Goal: Information Seeking & Learning: Learn about a topic

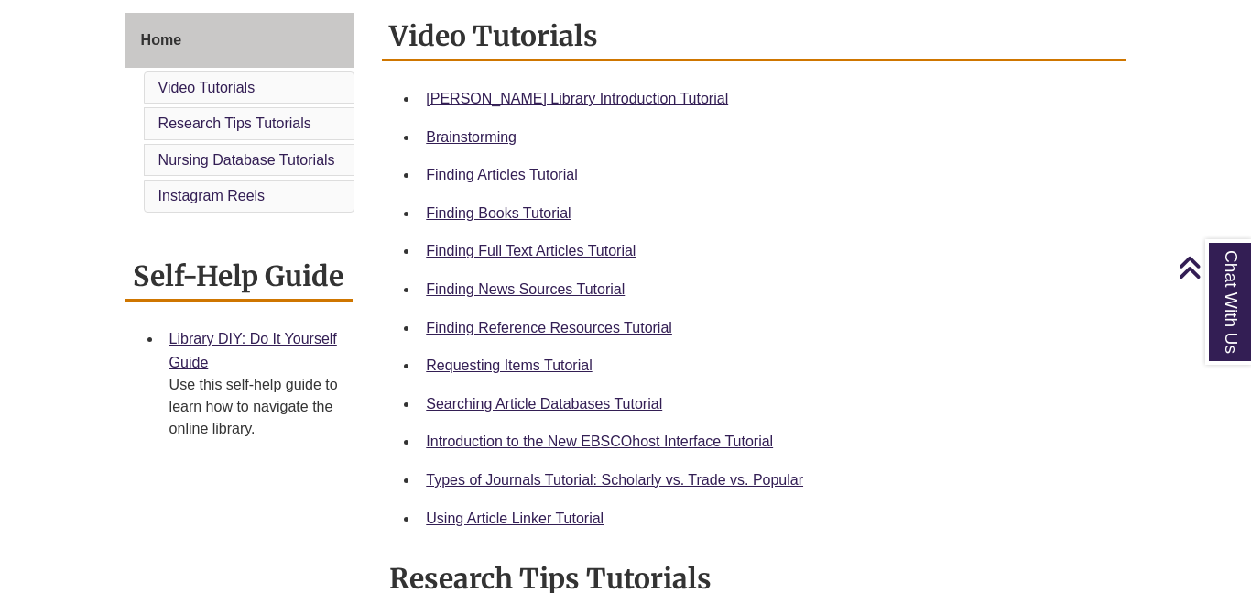
scroll to position [501, 0]
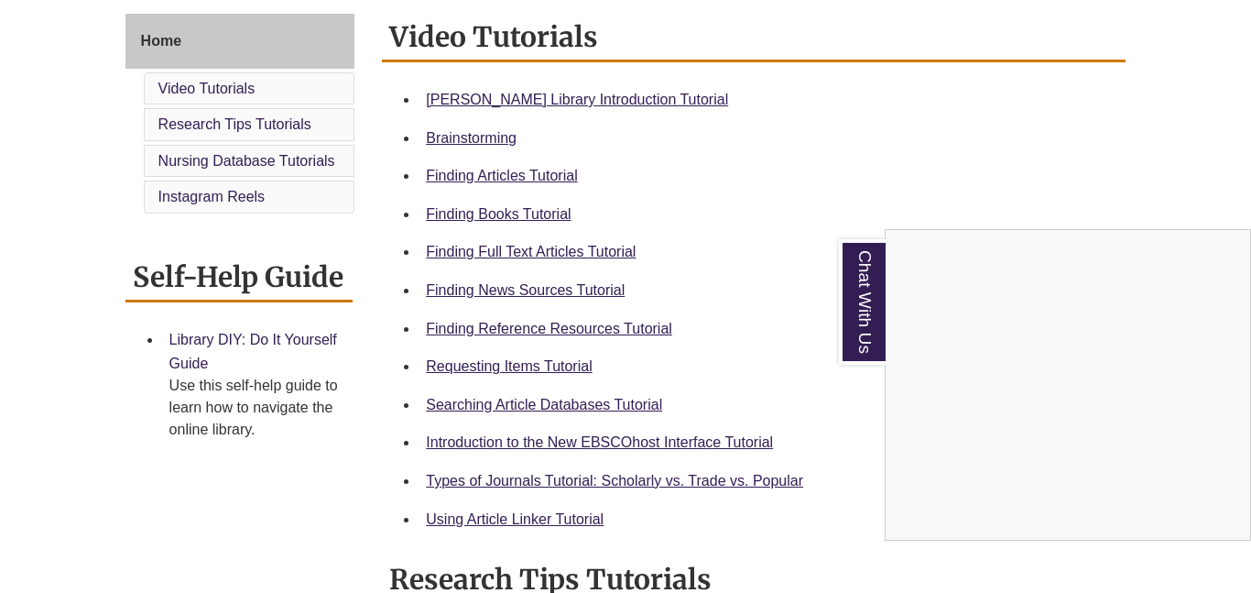
click at [293, 341] on div "Chat With Us" at bounding box center [625, 296] width 1251 height 593
click at [293, 341] on link "Library DIY: Do It Yourself Guide" at bounding box center [253, 351] width 168 height 39
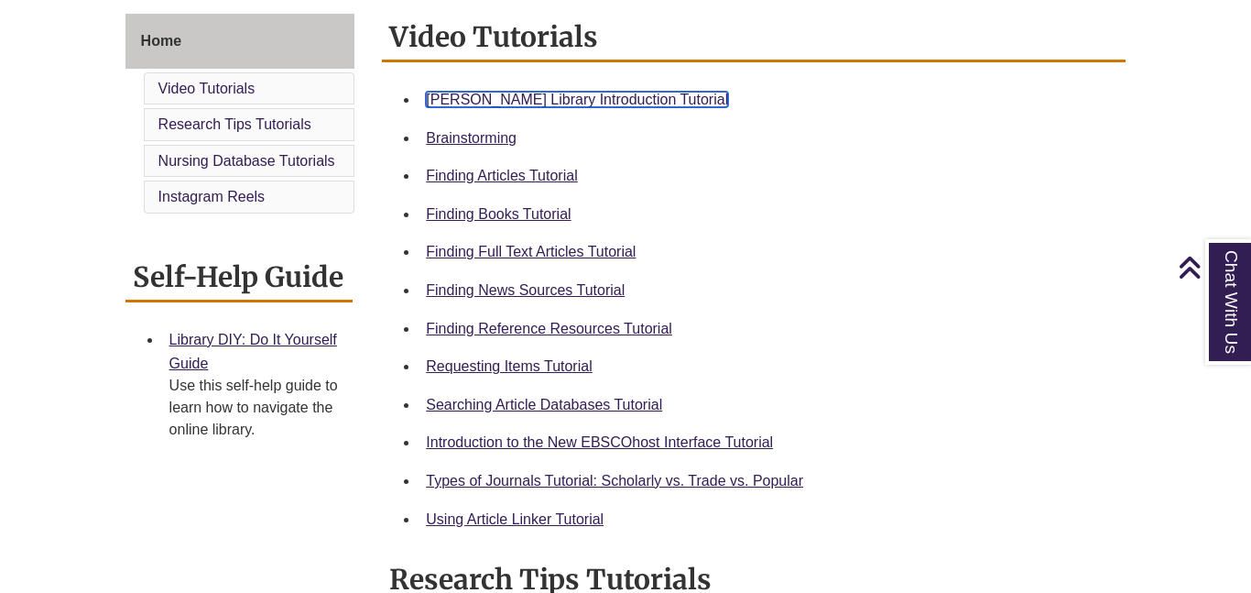
click at [633, 98] on link "Berntsen Library Introduction Tutorial" at bounding box center [577, 100] width 302 height 16
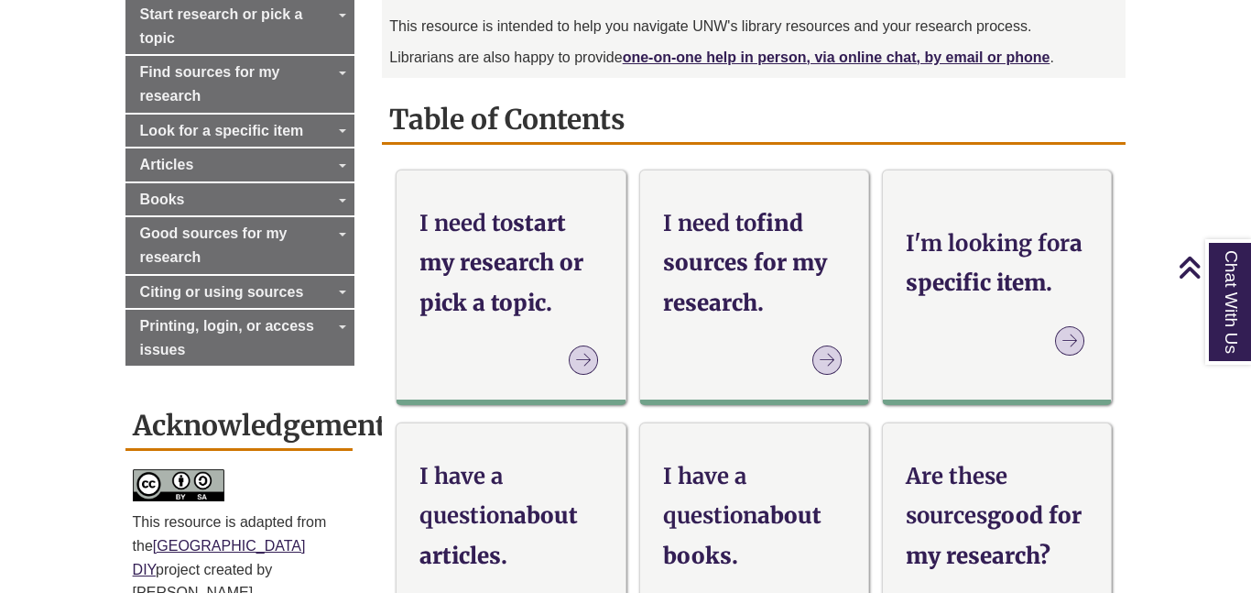
scroll to position [583, 0]
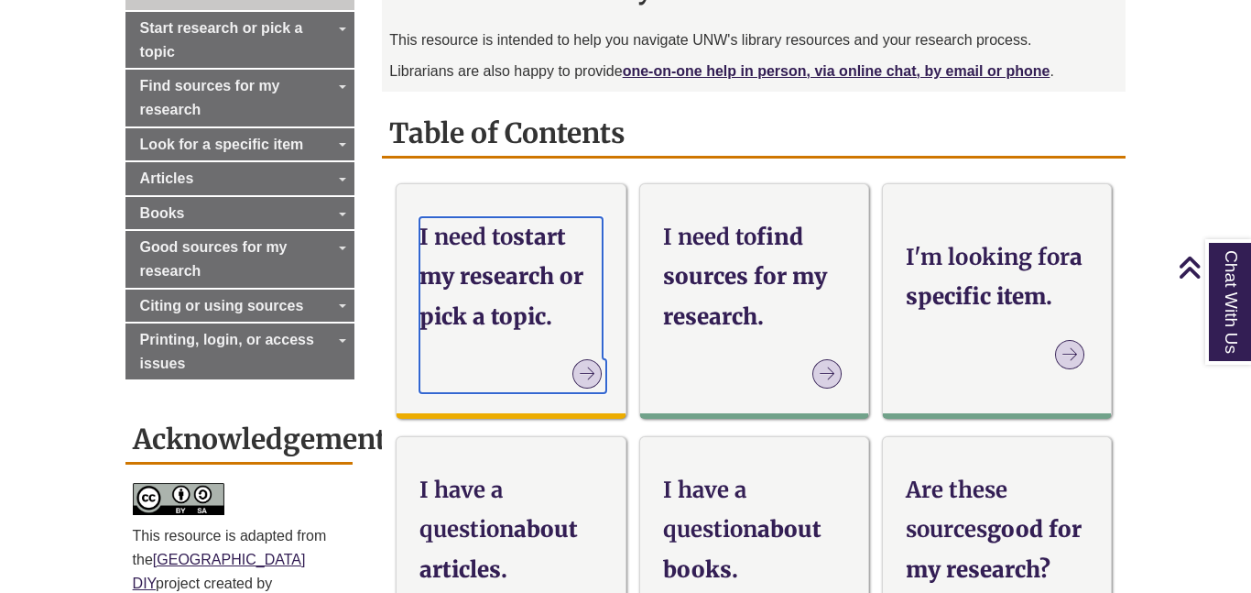
click at [576, 384] on icon at bounding box center [587, 373] width 29 height 29
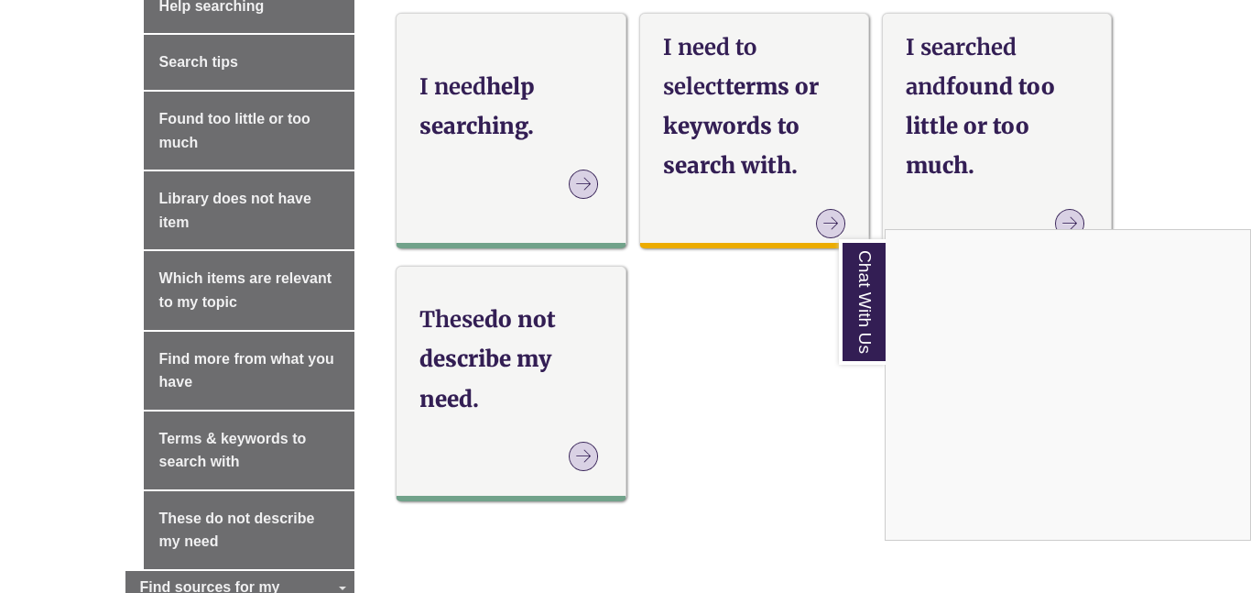
scroll to position [1096, 0]
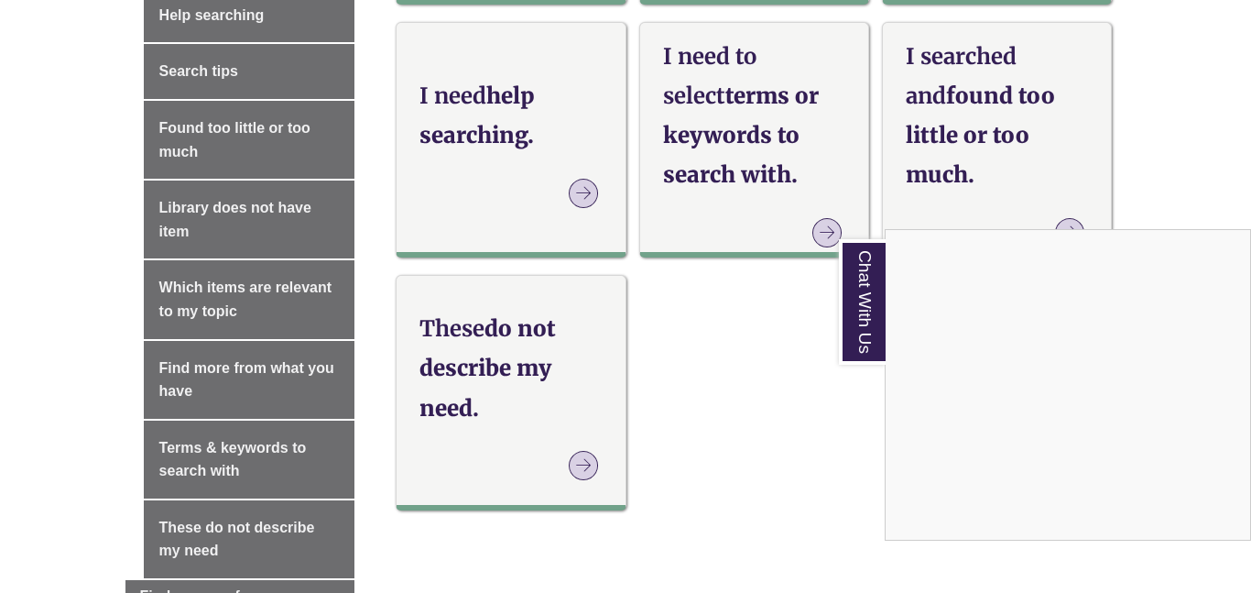
click at [817, 231] on div "Chat With Us" at bounding box center [625, 296] width 1251 height 593
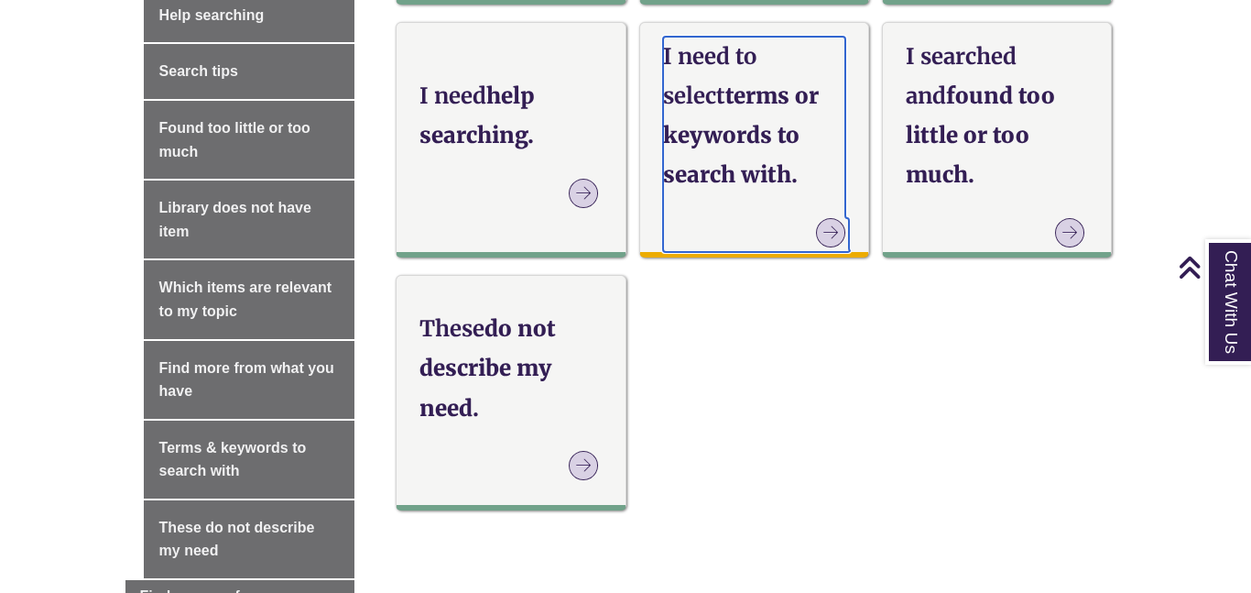
click at [825, 238] on icon at bounding box center [830, 232] width 29 height 29
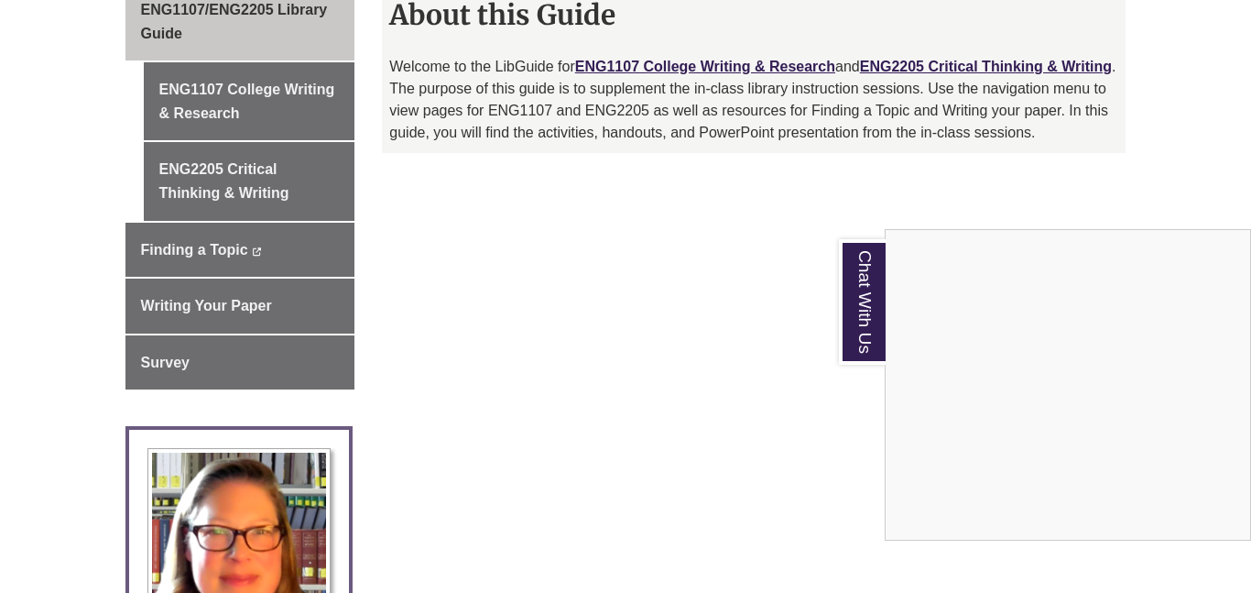
scroll to position [528, 0]
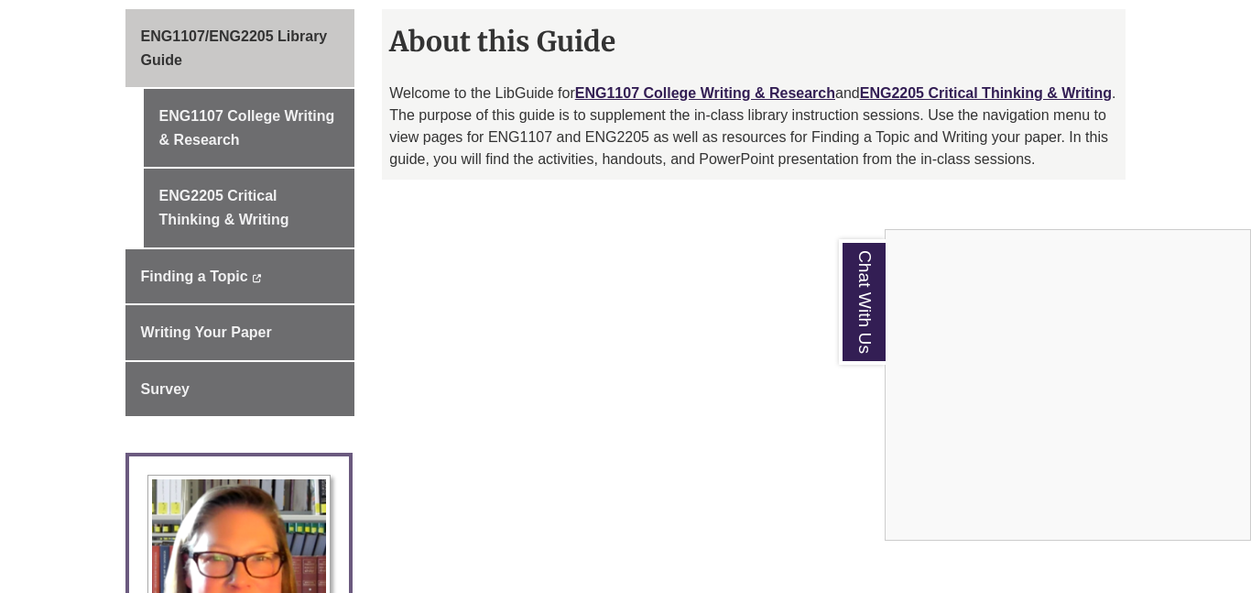
click at [311, 131] on div "Chat With Us" at bounding box center [625, 296] width 1251 height 593
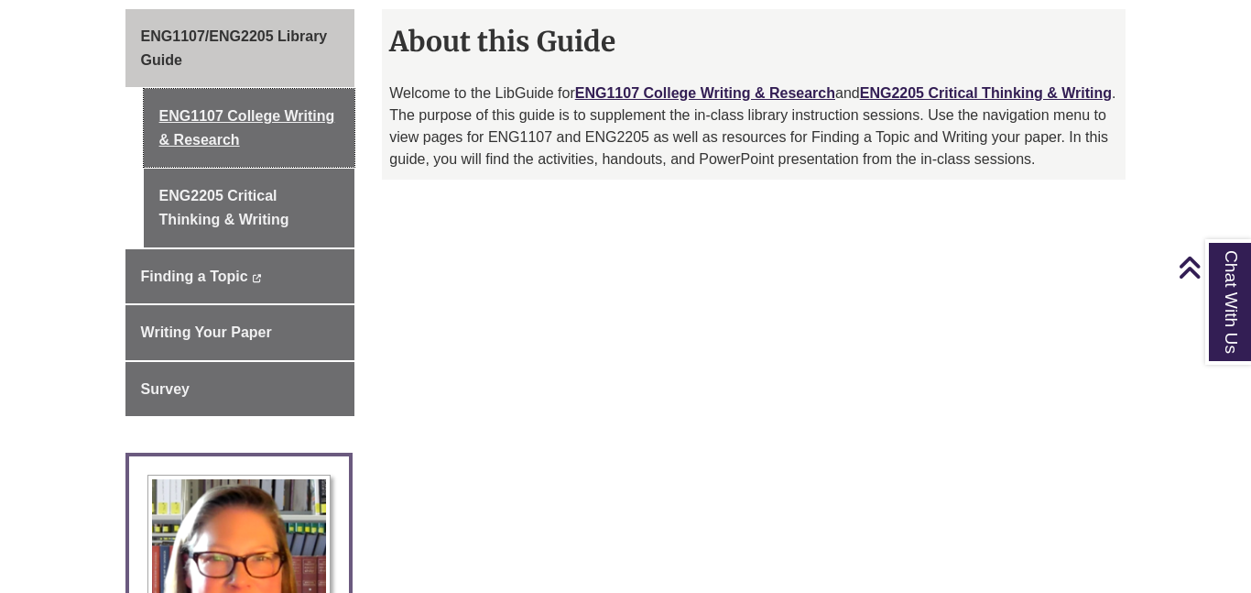
click at [311, 131] on link "ENG1107 College Writing & Research" at bounding box center [250, 128] width 212 height 78
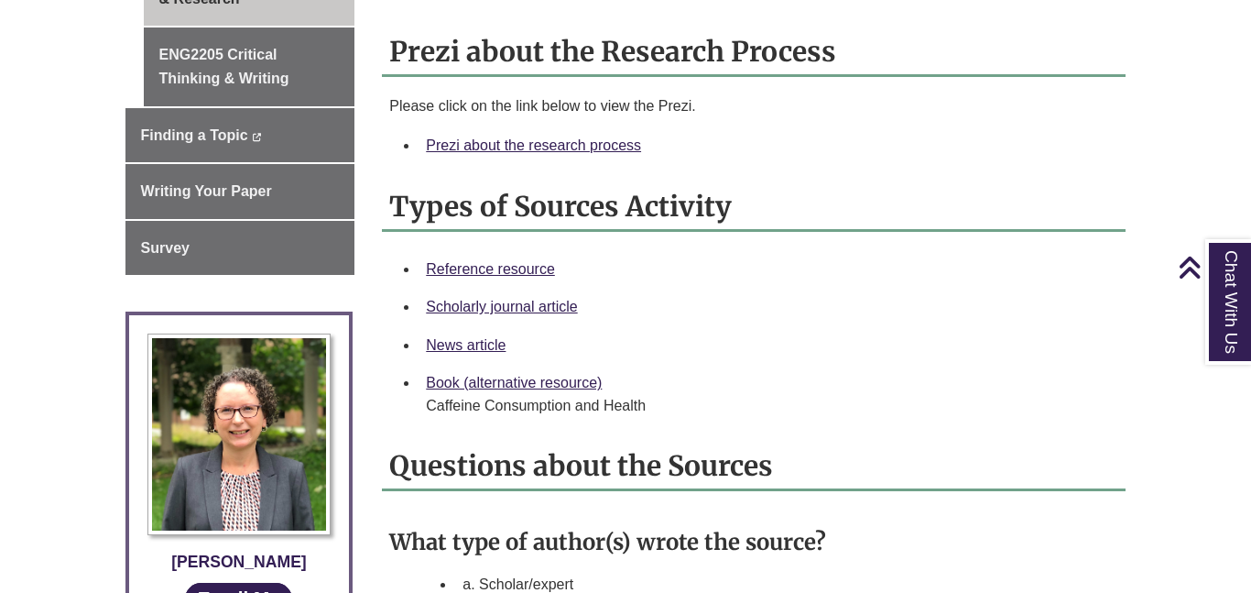
scroll to position [670, 0]
click at [499, 137] on link "Prezi about the research process" at bounding box center [533, 145] width 215 height 16
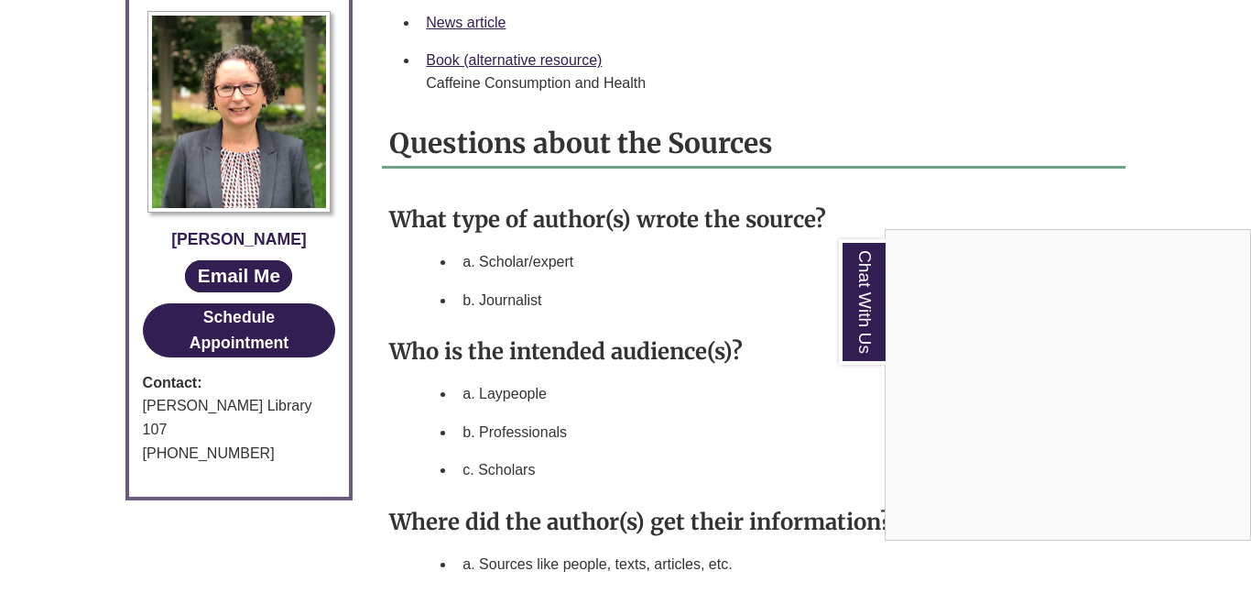
scroll to position [0, 0]
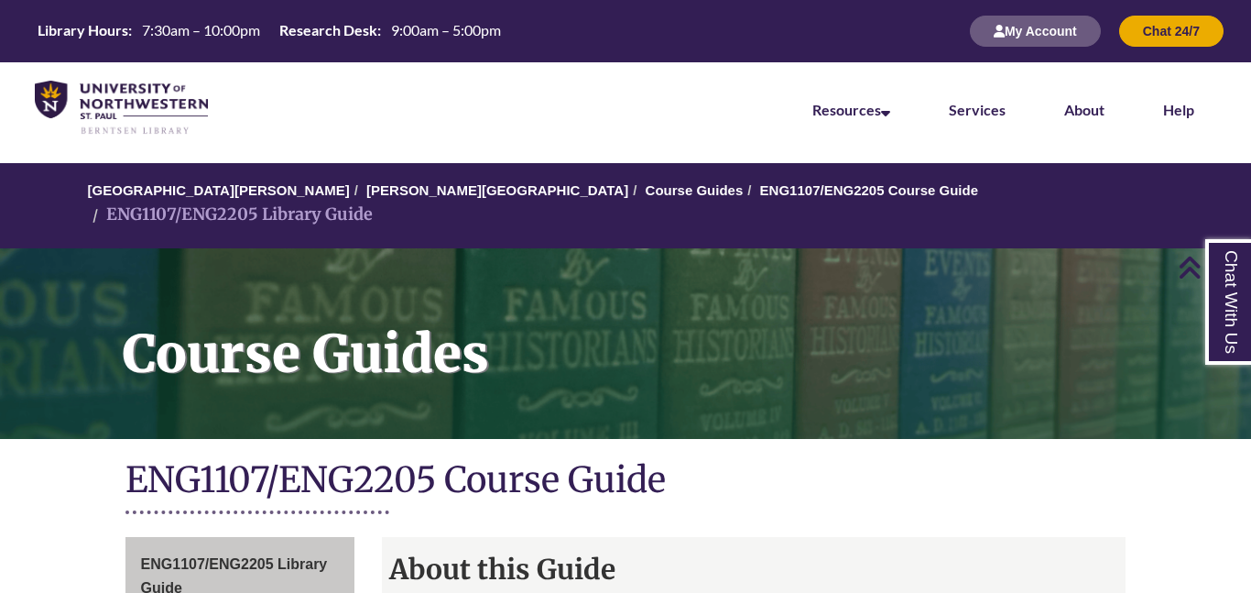
scroll to position [528, 0]
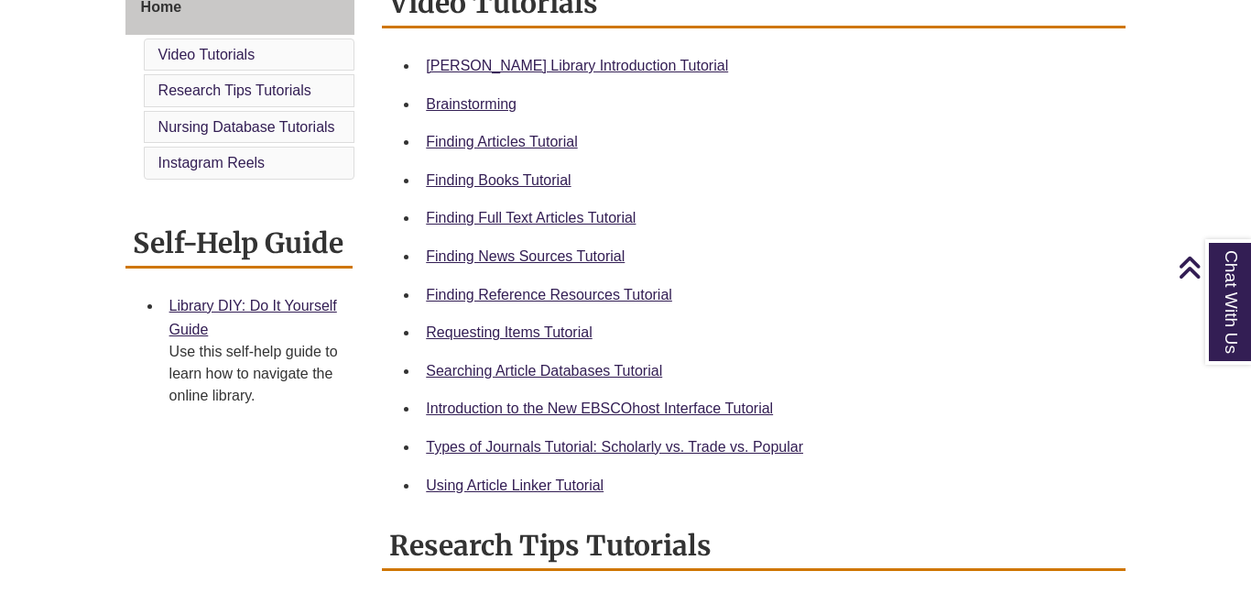
scroll to position [537, 0]
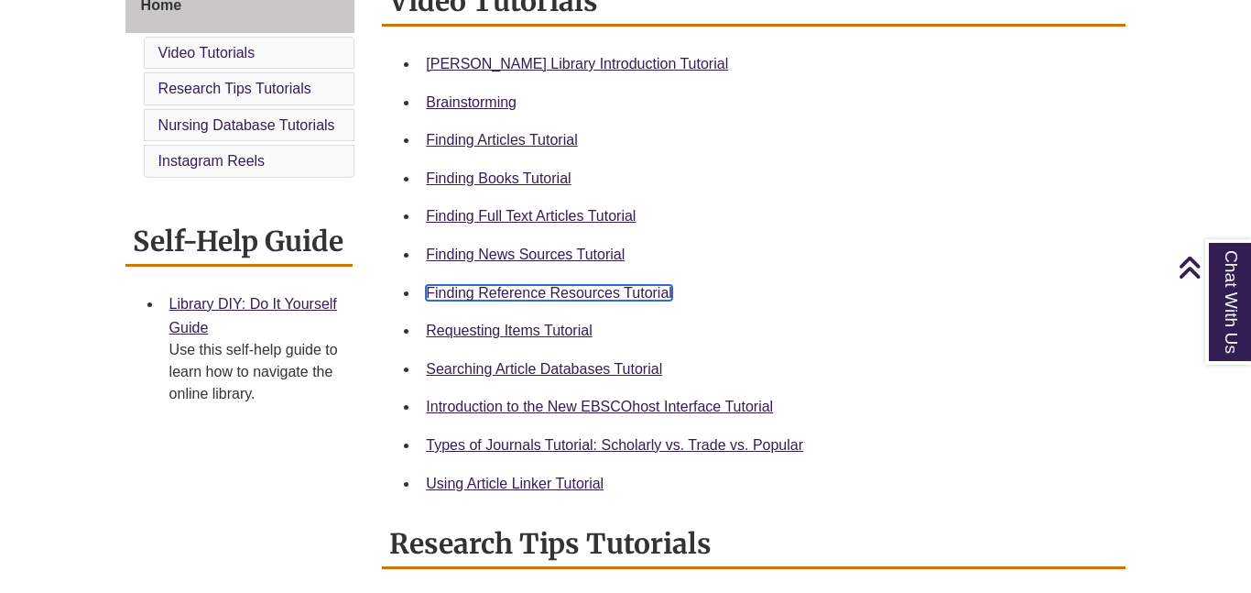
click at [651, 293] on link "Finding Reference Resources Tutorial" at bounding box center [549, 293] width 246 height 16
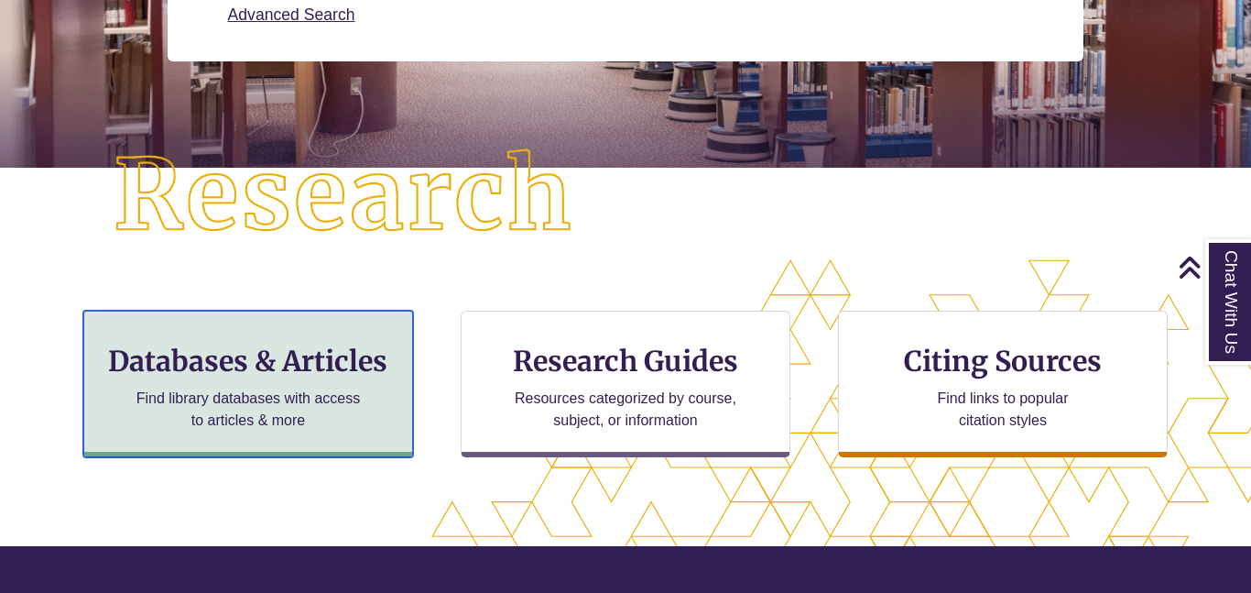
click at [327, 364] on h3 "Databases & Articles" at bounding box center [248, 361] width 299 height 35
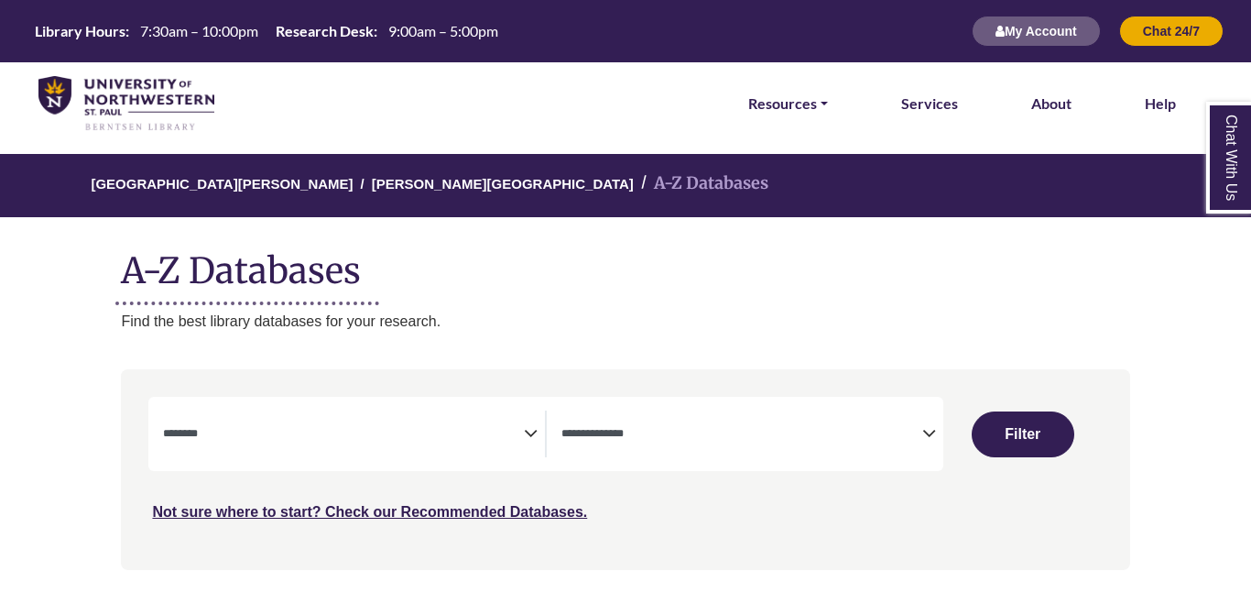
select select "Database Subject Filter"
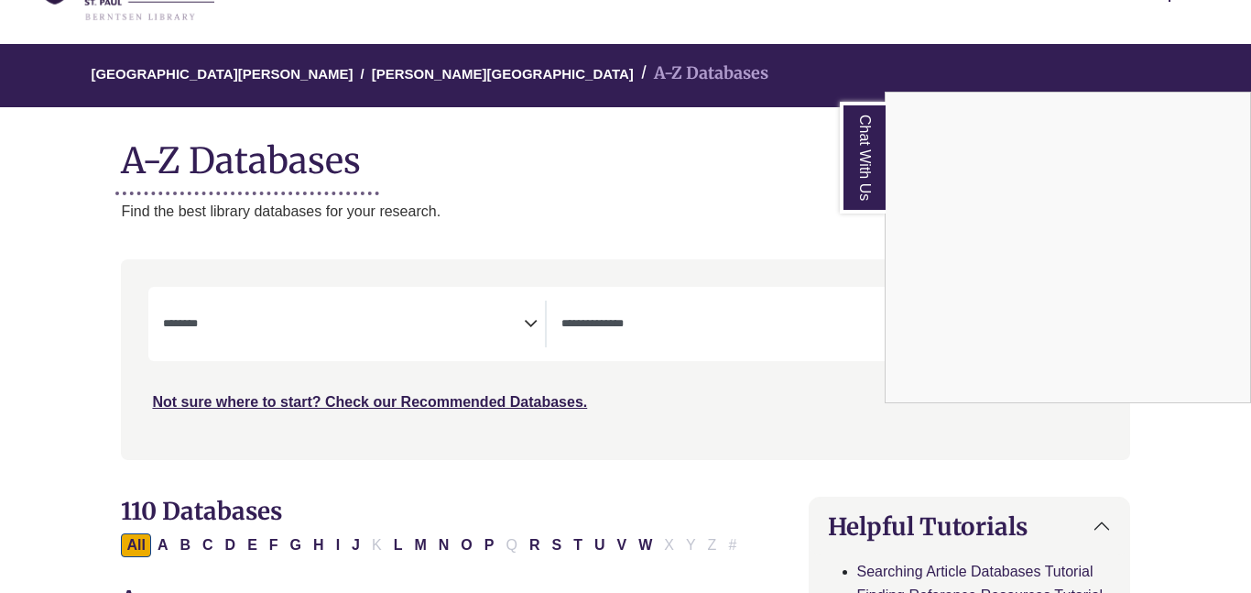
scroll to position [115, 0]
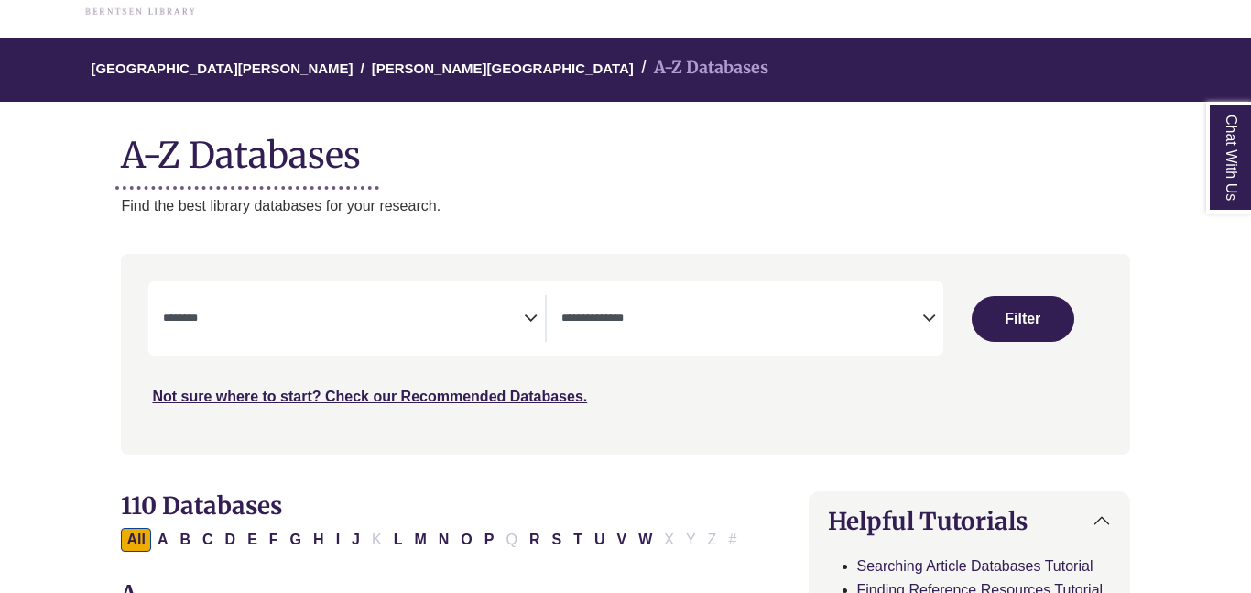
click at [880, 290] on div "**********" at bounding box center [545, 318] width 795 height 74
click at [926, 327] on icon "Search filters" at bounding box center [930, 314] width 14 height 27
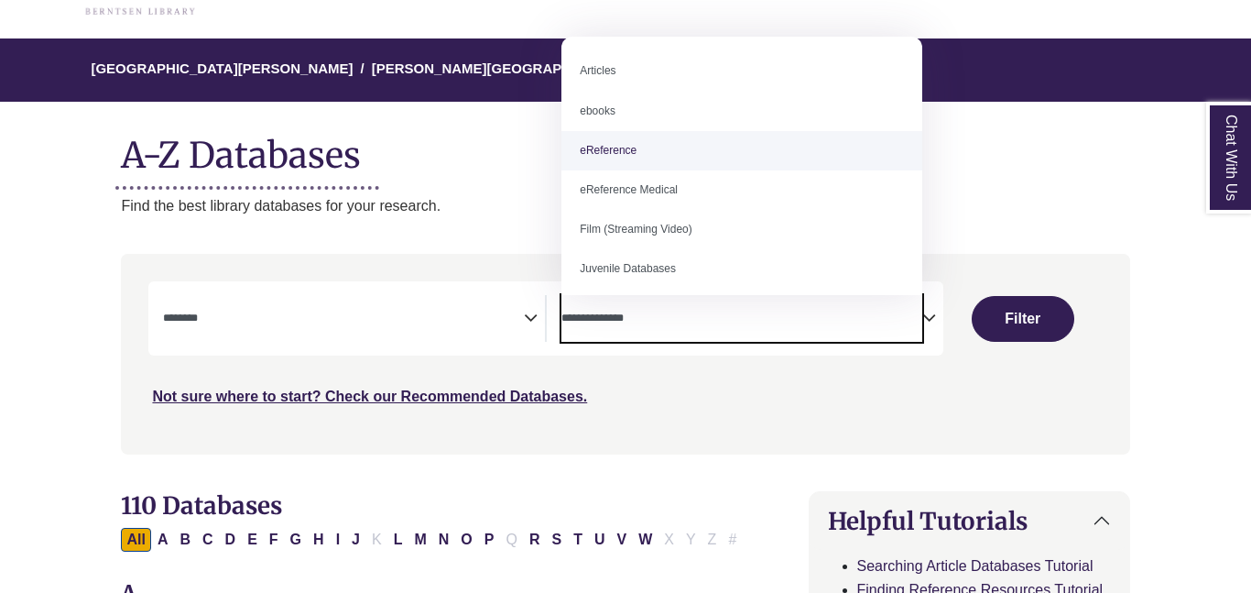
select select "*****"
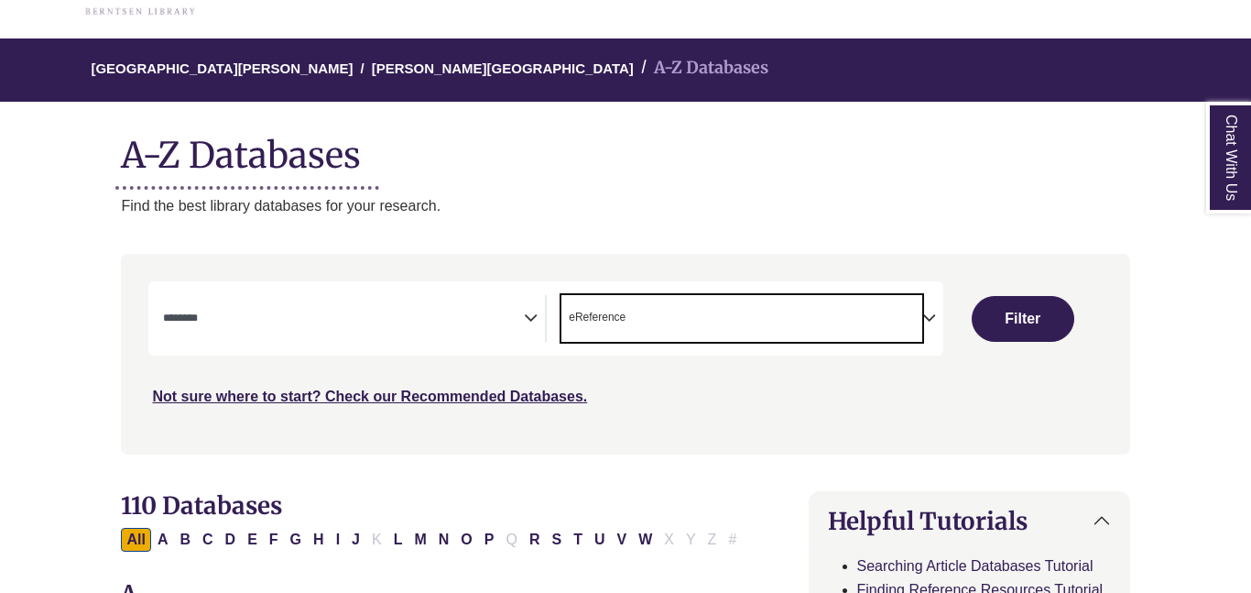
scroll to position [37, 0]
click at [533, 320] on icon "Search filters" at bounding box center [531, 314] width 14 height 27
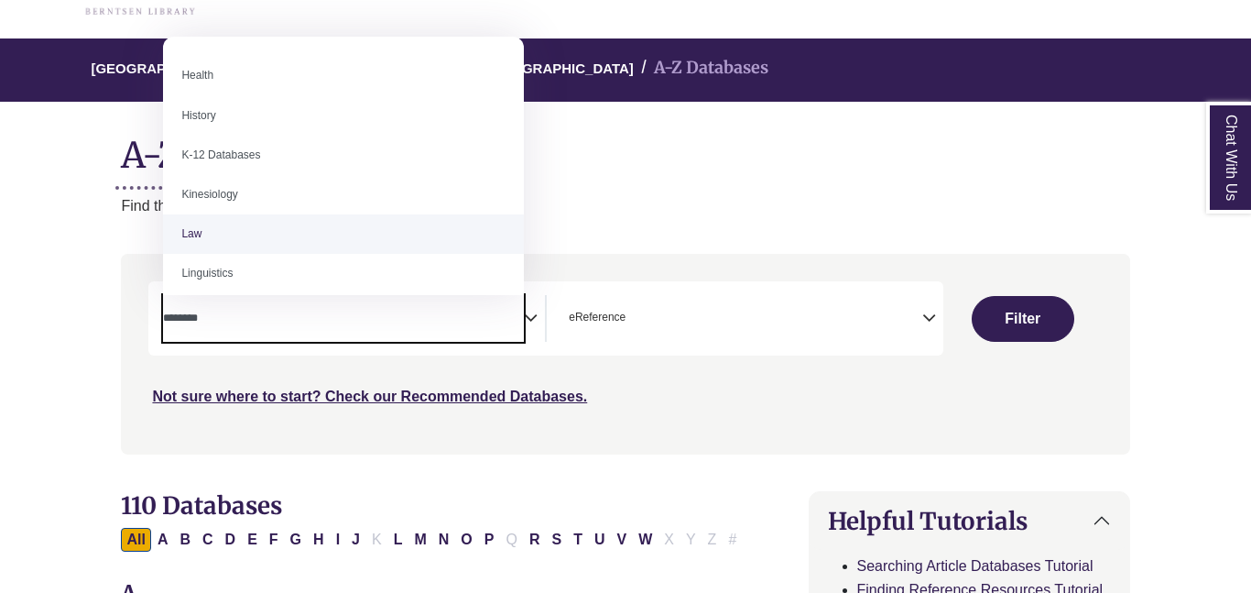
scroll to position [828, 0]
click at [714, 212] on p "Find the best library databases for your research." at bounding box center [625, 206] width 1009 height 24
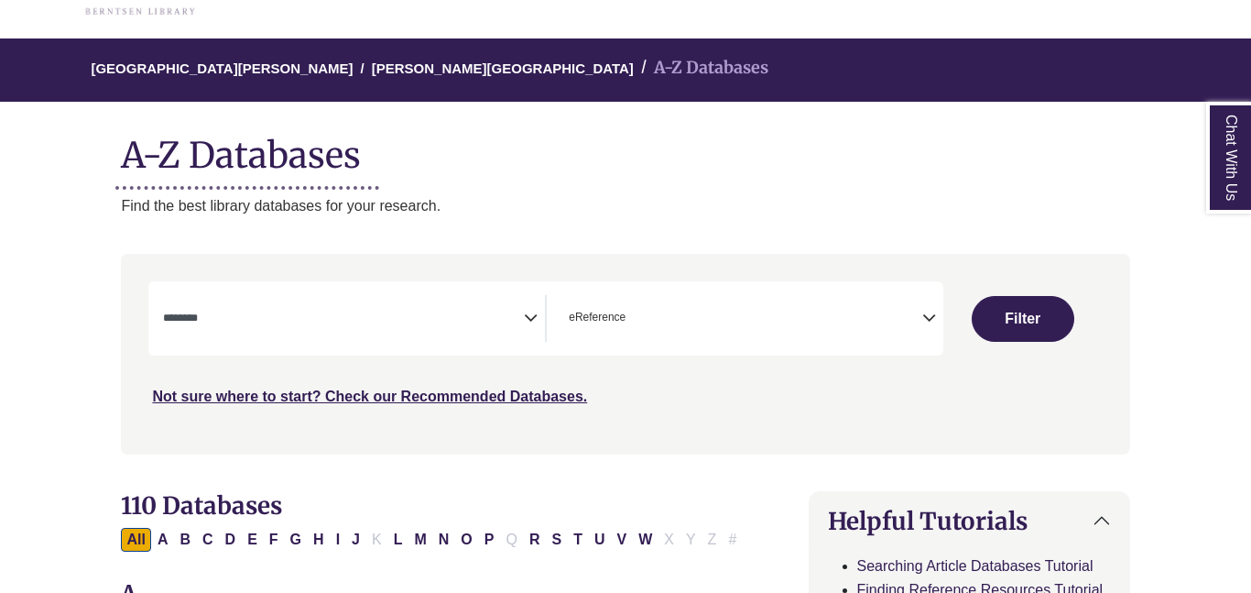
click at [531, 320] on icon "Search filters" at bounding box center [531, 314] width 14 height 27
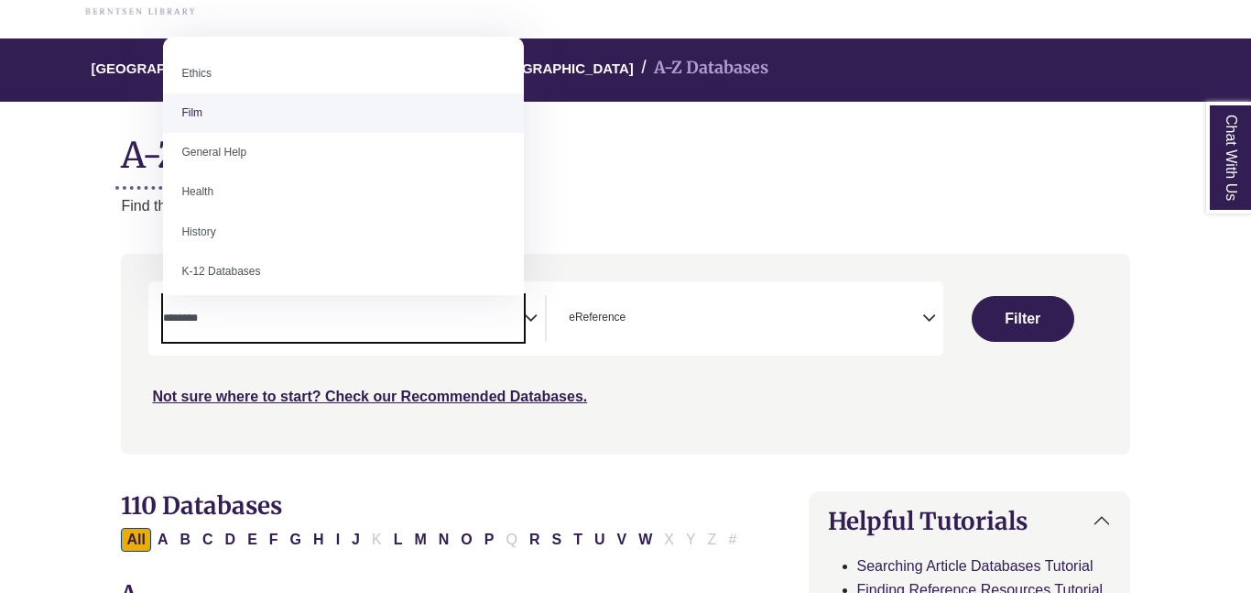
scroll to position [719, 0]
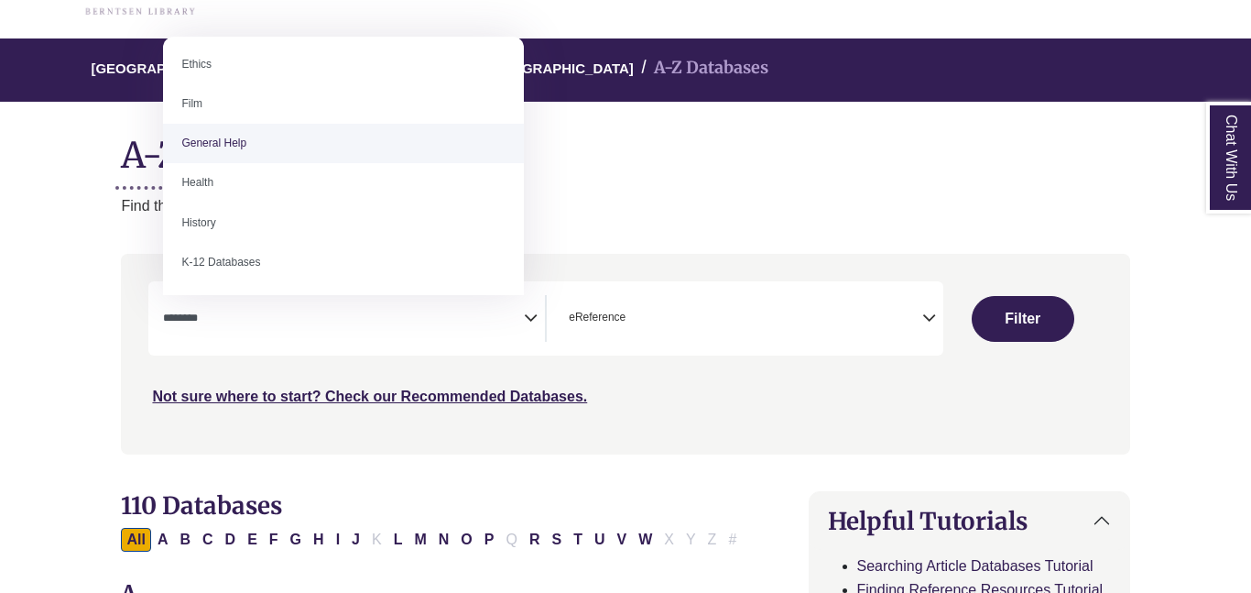
select select "*****"
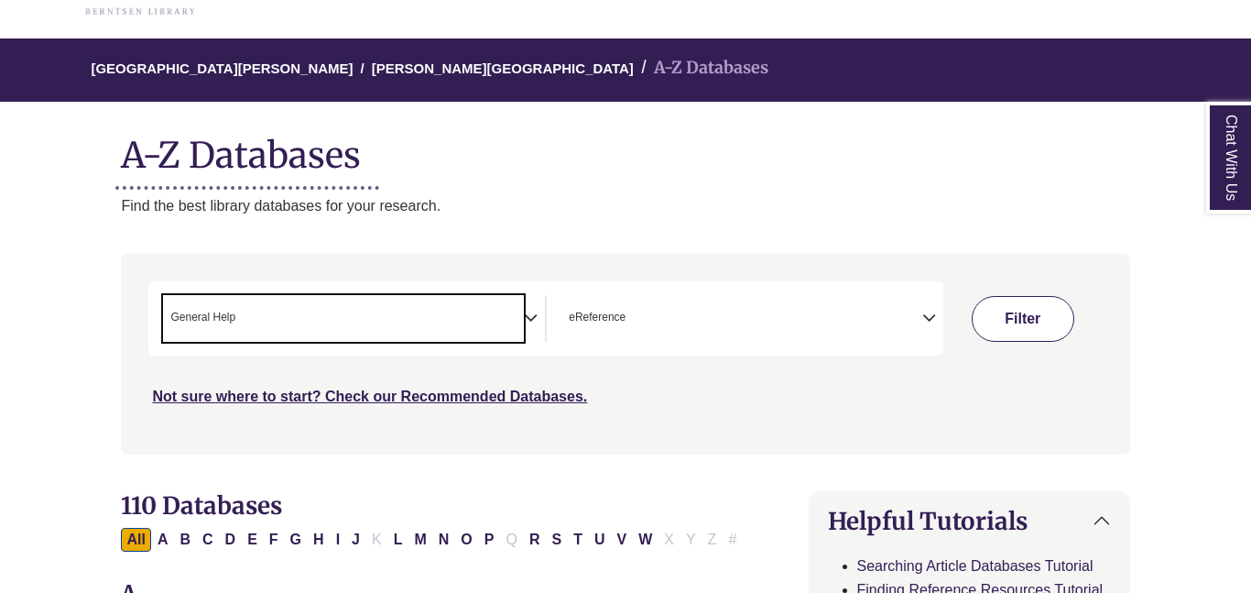
click at [1014, 329] on button "Filter" at bounding box center [1023, 319] width 103 height 46
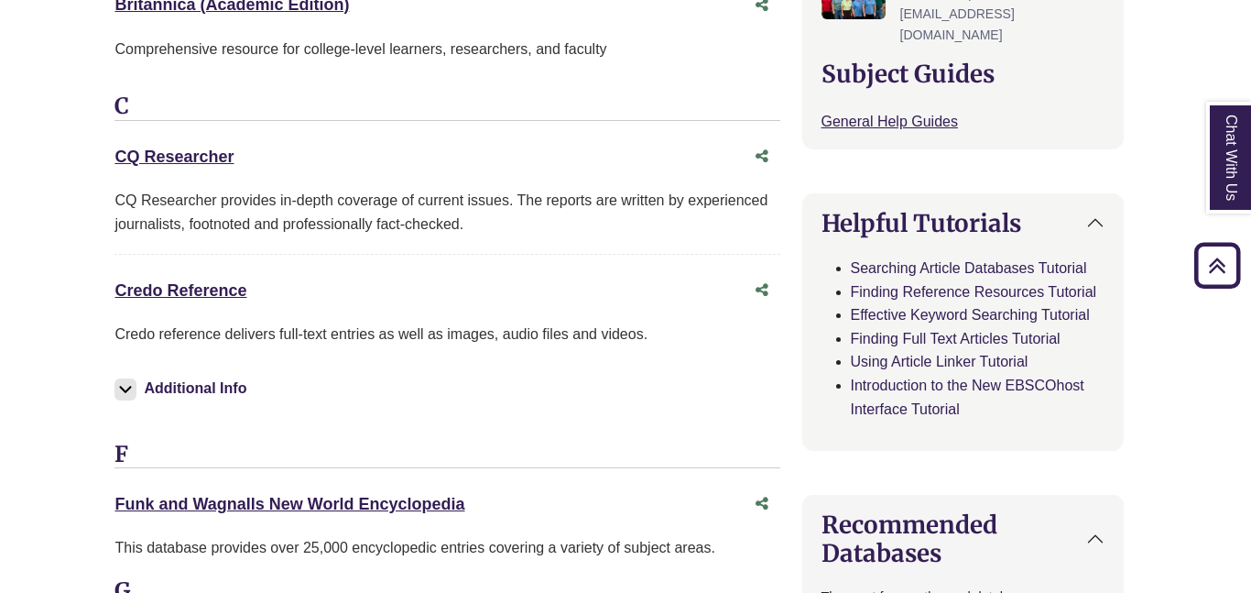
scroll to position [711, 4]
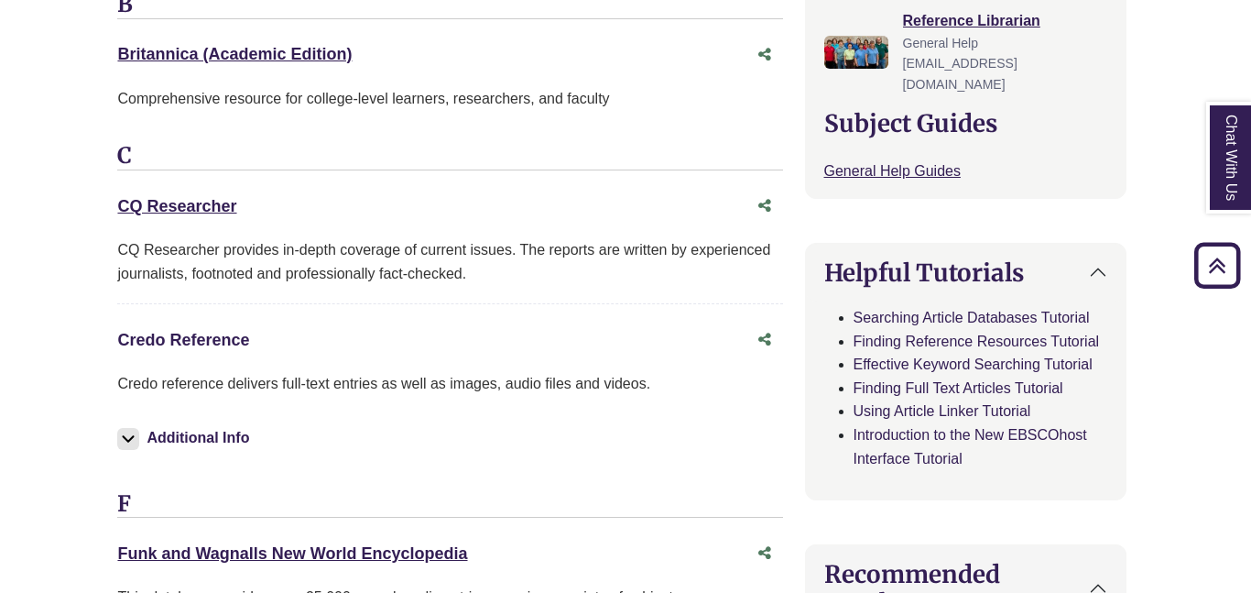
click at [235, 335] on link "Credo Reference This link opens in a new window" at bounding box center [183, 340] width 132 height 18
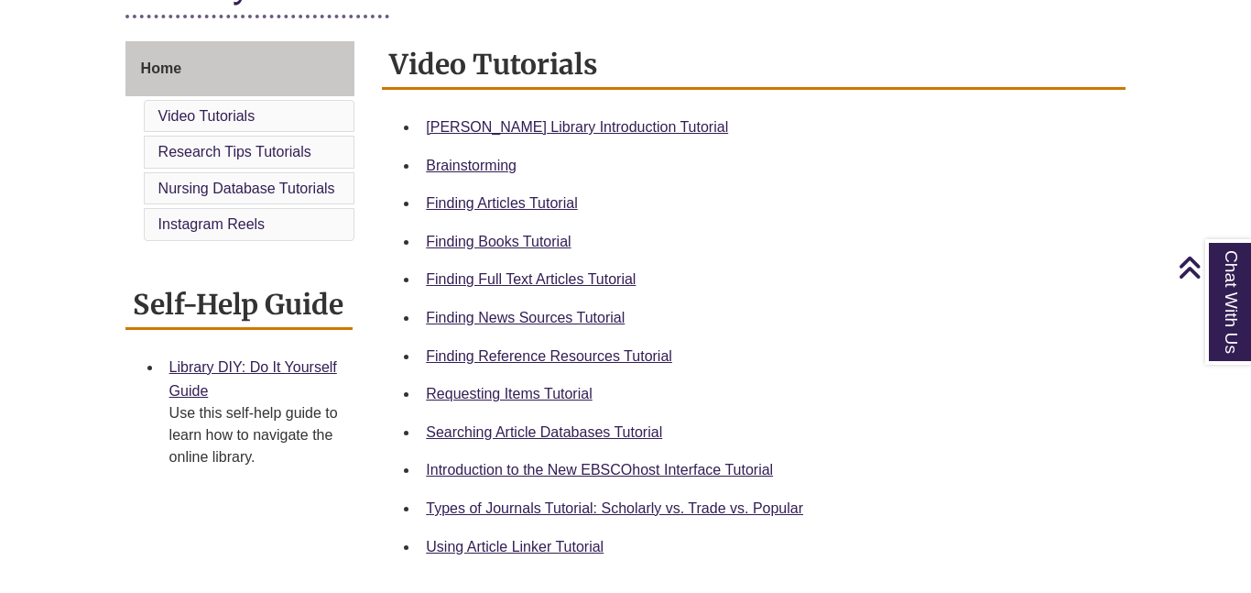
scroll to position [475, 0]
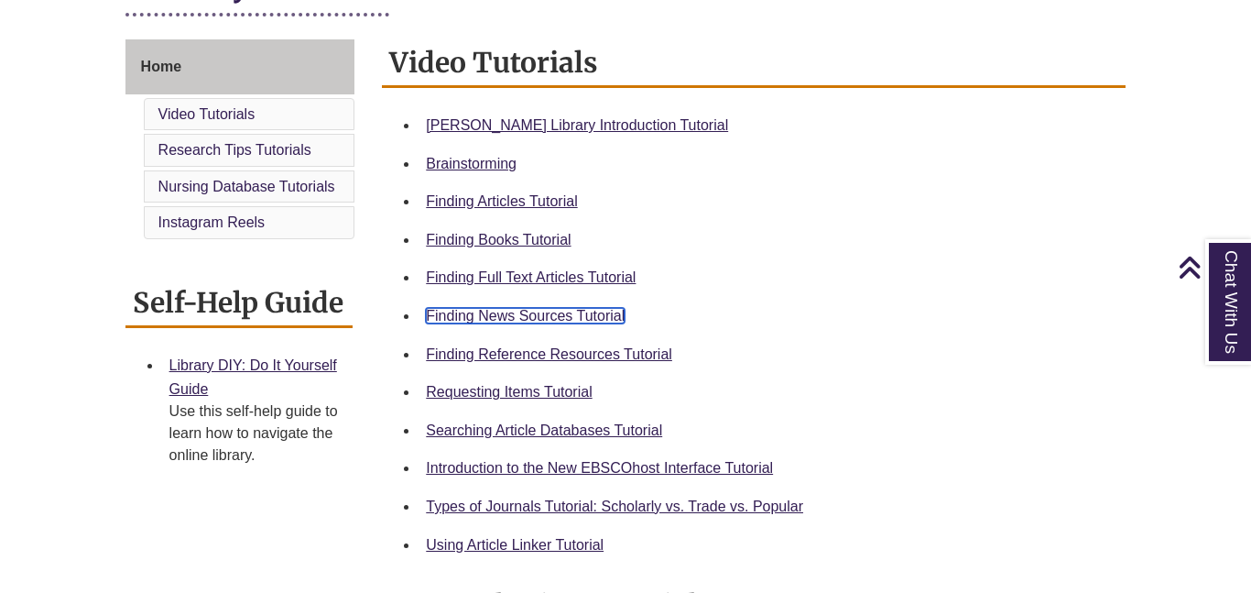
click at [560, 311] on link "Finding News Sources Tutorial" at bounding box center [525, 316] width 199 height 16
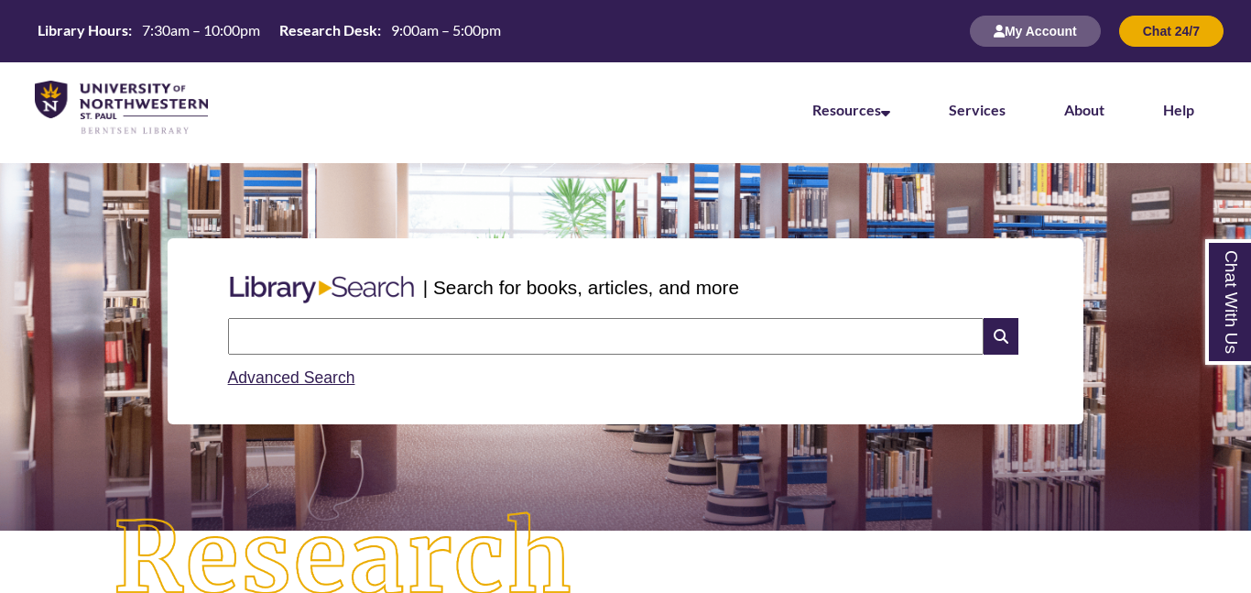
click at [529, 351] on input "text" at bounding box center [606, 336] width 756 height 37
type input "**********"
